Goal: Task Accomplishment & Management: Manage account settings

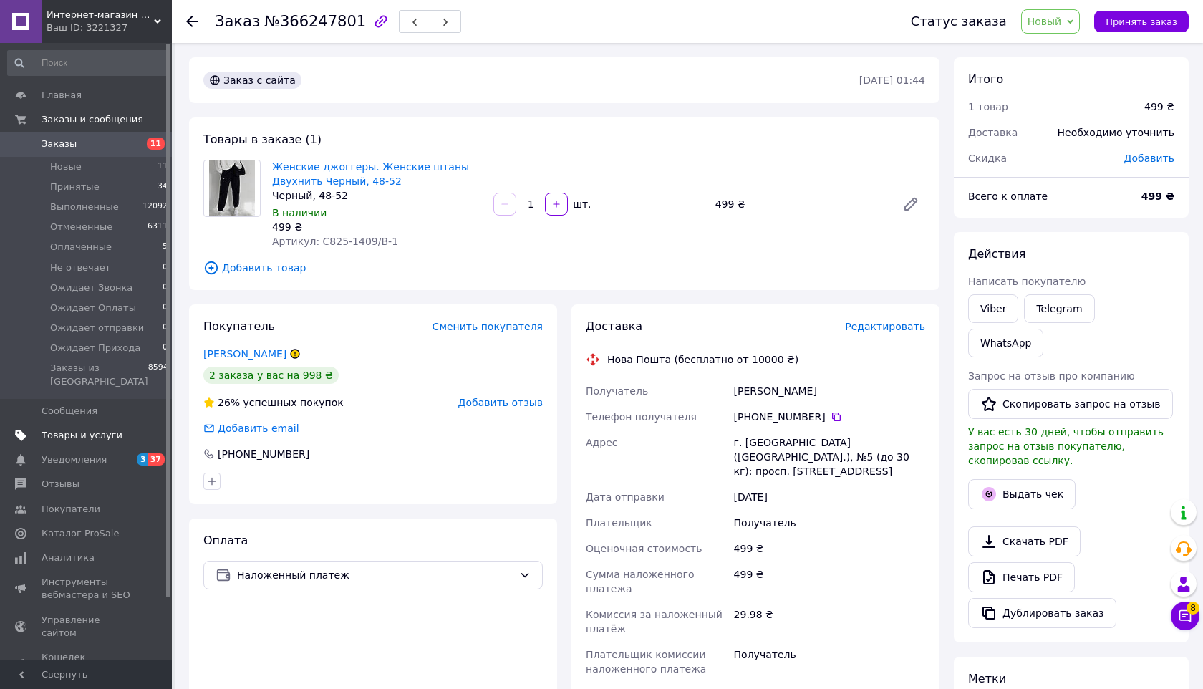
click at [95, 429] on span "Товары и услуги" at bounding box center [82, 435] width 81 height 13
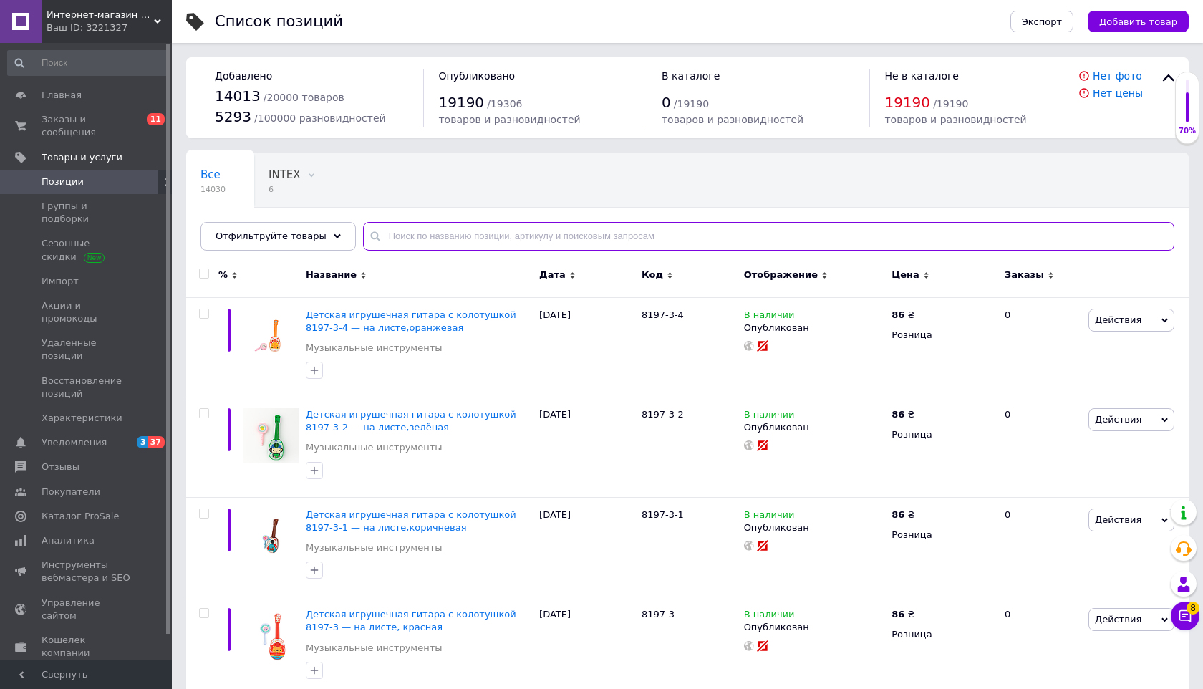
click at [435, 239] on input "text" at bounding box center [768, 236] width 811 height 29
paste input "Power Bank Baseus Bipow Digital Display 30000mAh 20W Black (PPDML-N01) (84442)"
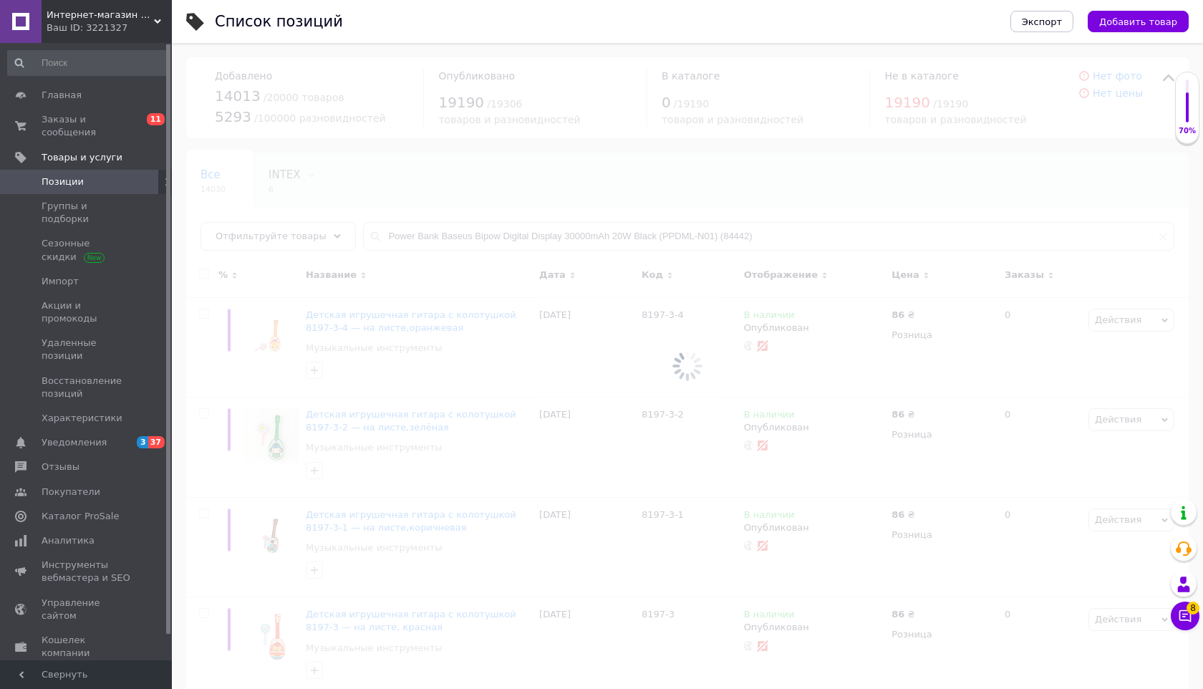
drag, startPoint x: 774, startPoint y: 235, endPoint x: 677, endPoint y: 242, distance: 97.7
click at [677, 242] on div at bounding box center [687, 366] width 1031 height 646
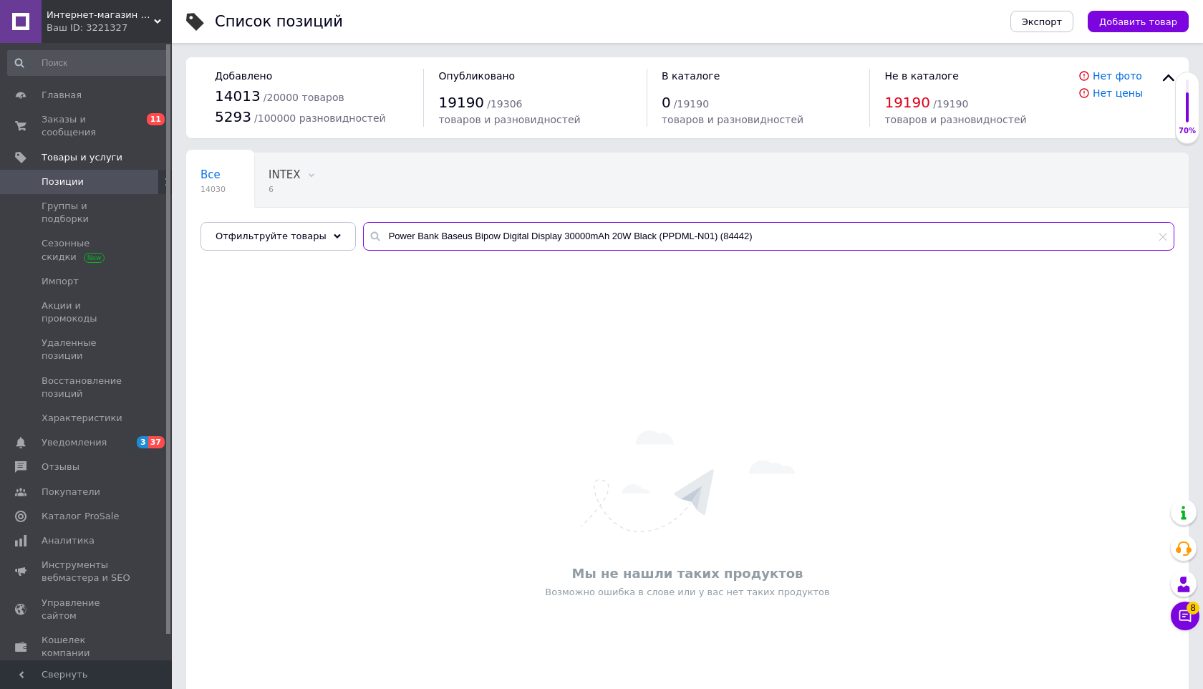
drag, startPoint x: 749, startPoint y: 237, endPoint x: 607, endPoint y: 238, distance: 141.8
click at [607, 238] on input "Power Bank Baseus Bipow Digital Display 30000mAh 20W Black (PPDML-N01) (84442)" at bounding box center [768, 236] width 811 height 29
type input "Power Bank Baseus Bipow Digital Display 30000mAh"
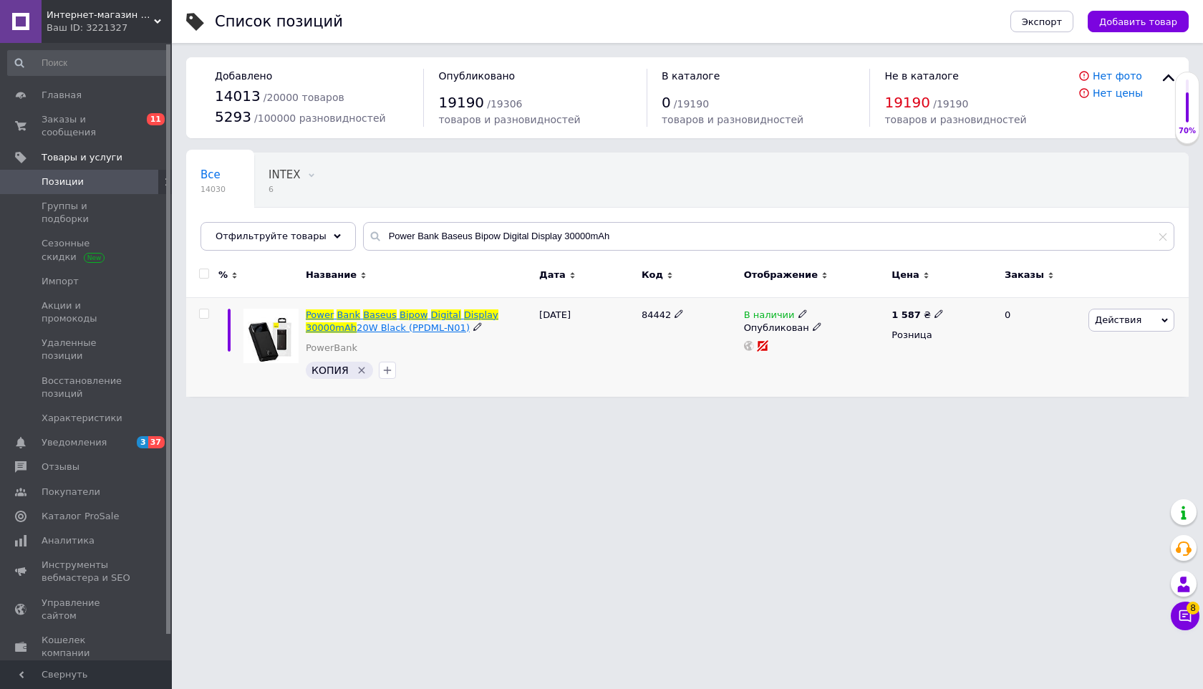
click at [410, 315] on span "Bipow" at bounding box center [414, 314] width 28 height 11
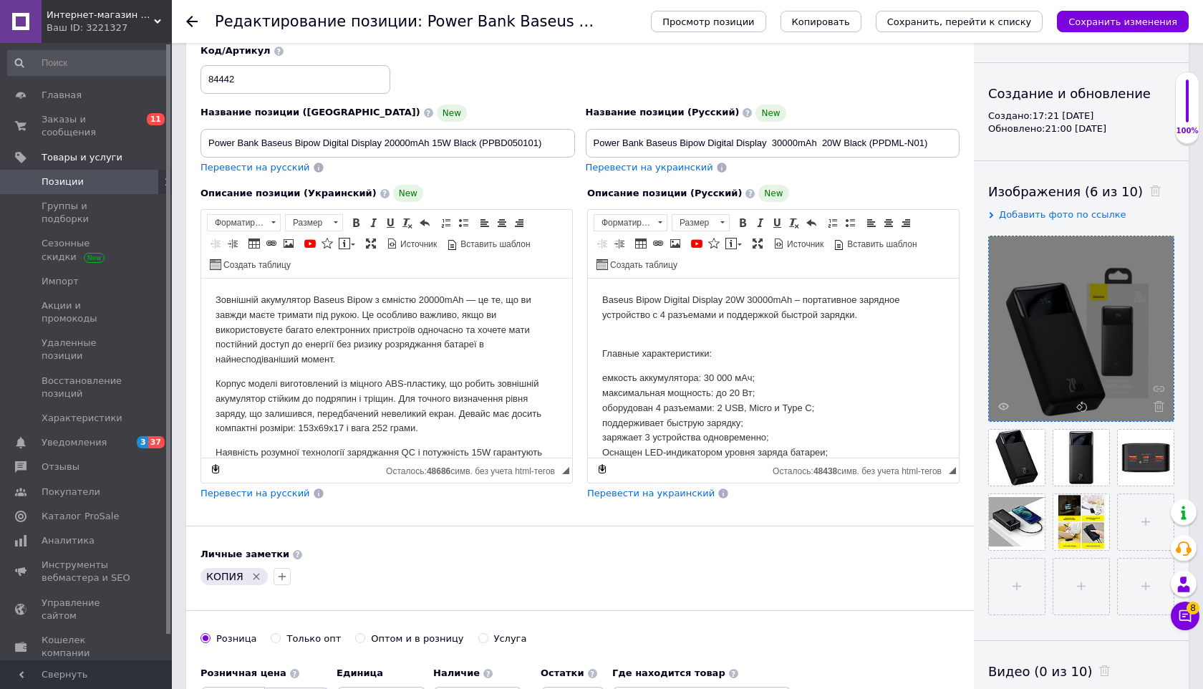
scroll to position [121, 0]
click at [1002, 407] on use at bounding box center [1003, 405] width 11 height 7
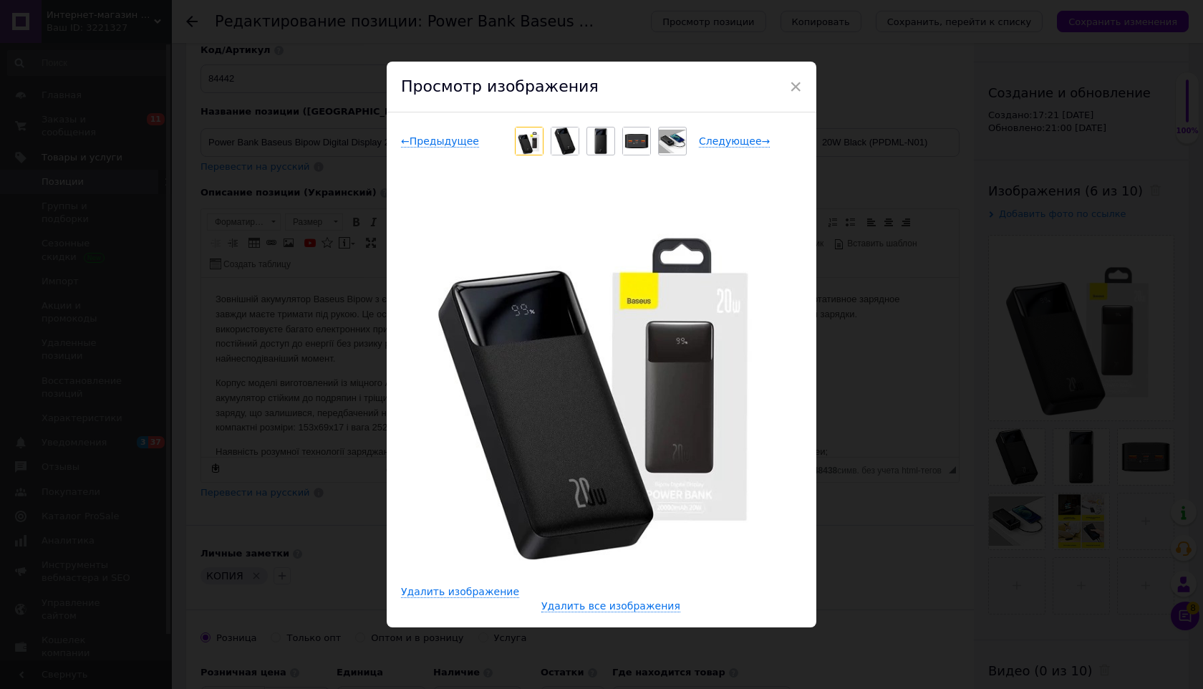
click at [330, 256] on div "× Просмотр изображения ← Предыдущее Следующее → Удалить изображение Удалить все…" at bounding box center [601, 344] width 1203 height 689
